Goal: Navigation & Orientation: Find specific page/section

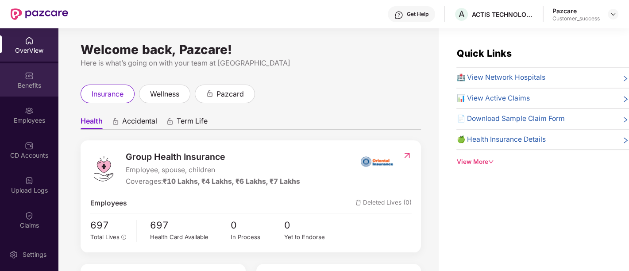
scroll to position [1, 0]
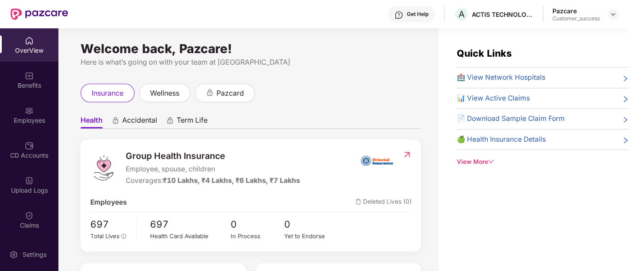
click at [48, 51] on div "OverView" at bounding box center [29, 50] width 58 height 9
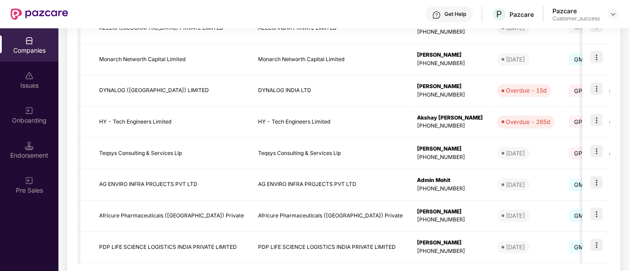
scroll to position [0, 4]
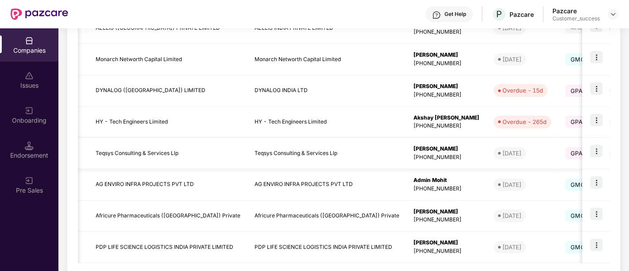
click at [600, 146] on img at bounding box center [597, 151] width 12 height 12
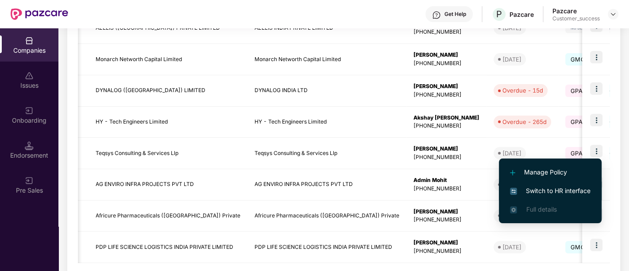
click at [544, 190] on span "Switch to HR interface" at bounding box center [550, 191] width 81 height 10
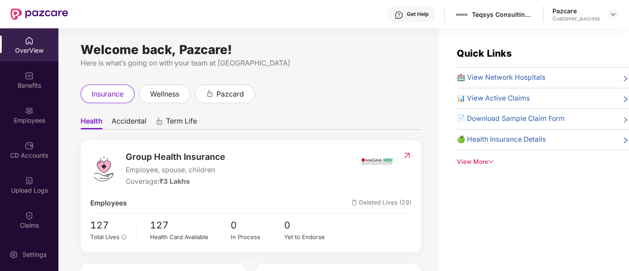
click at [544, 190] on div "Quick Links 🏥 View Network Hospitals 📊 View Active Claims 📄 Download Sample Cla…" at bounding box center [534, 163] width 190 height 271
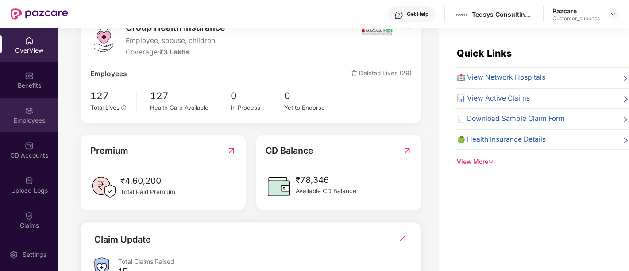
scroll to position [130, 0]
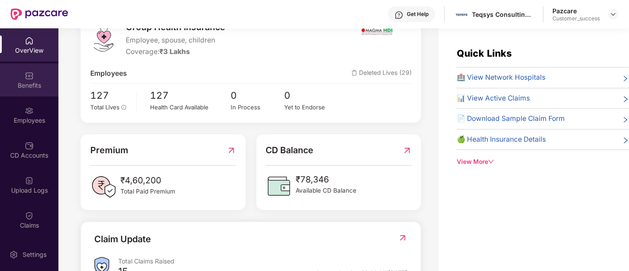
click at [26, 94] on div "Benefits" at bounding box center [29, 79] width 58 height 33
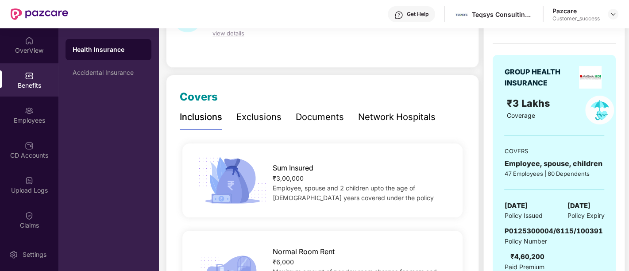
scroll to position [65, 0]
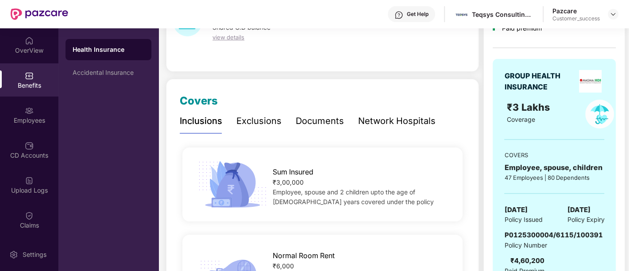
click at [256, 113] on div "Exclusions" at bounding box center [259, 121] width 45 height 24
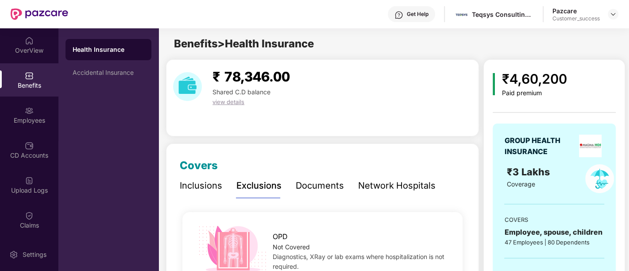
scroll to position [0, 0]
click at [36, 43] on div "OverView" at bounding box center [29, 44] width 58 height 33
